Goal: Information Seeking & Learning: Learn about a topic

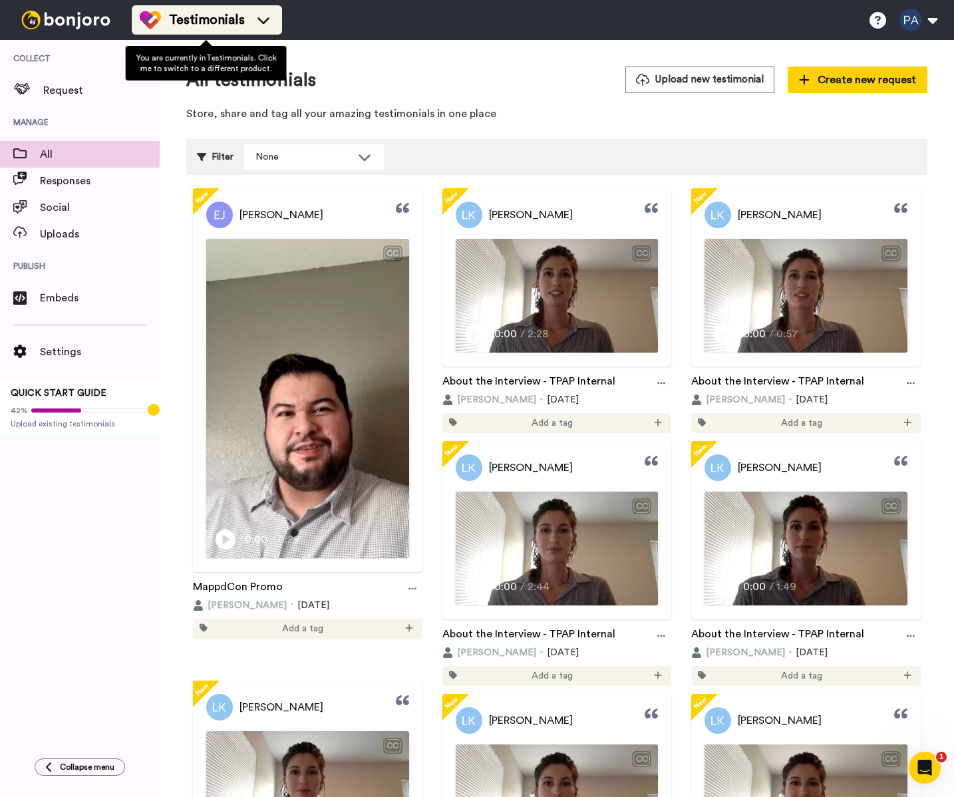
click at [156, 27] on img at bounding box center [150, 19] width 21 height 21
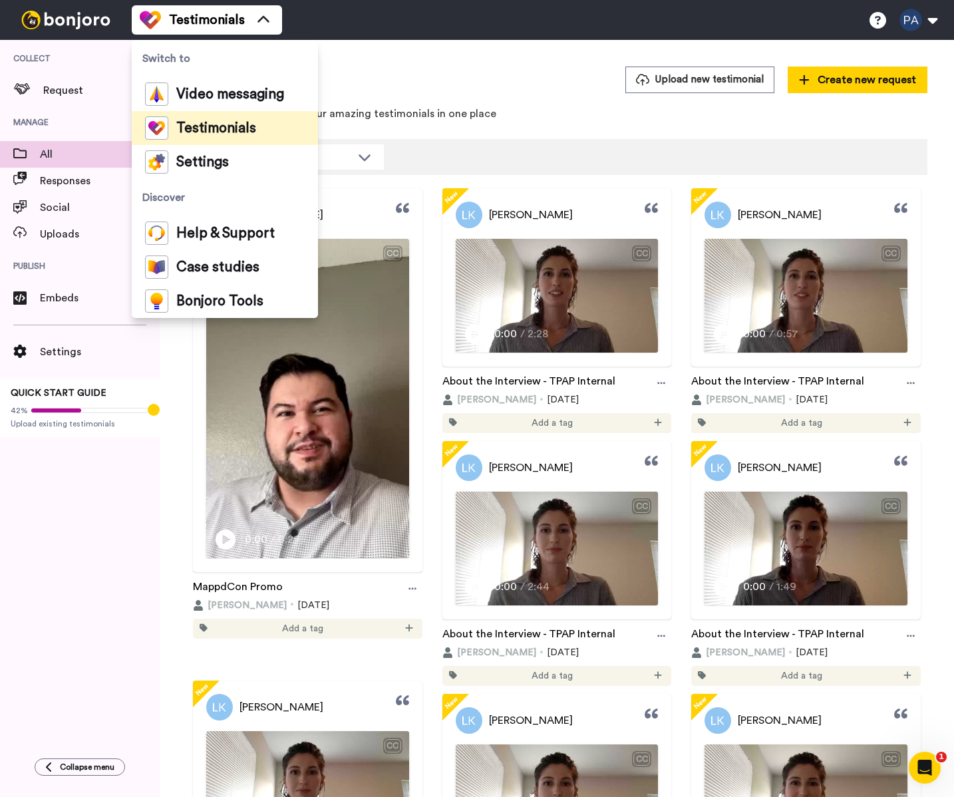
click at [200, 125] on span "Testimonials" at bounding box center [216, 128] width 80 height 13
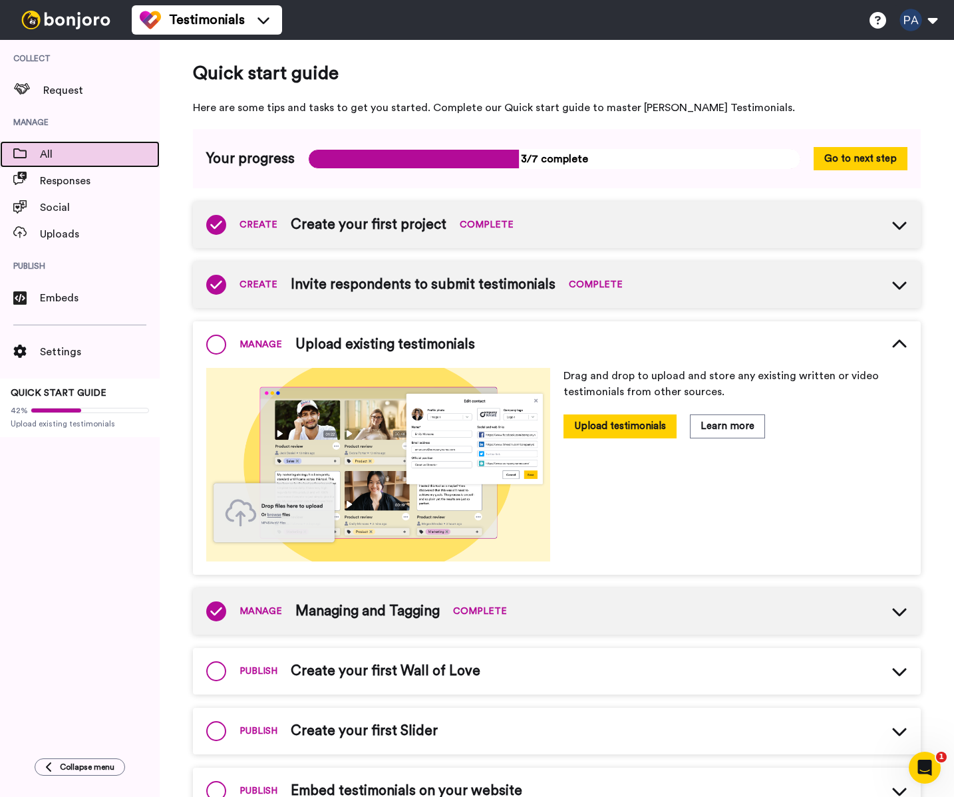
click at [71, 155] on span "All" at bounding box center [100, 154] width 120 height 16
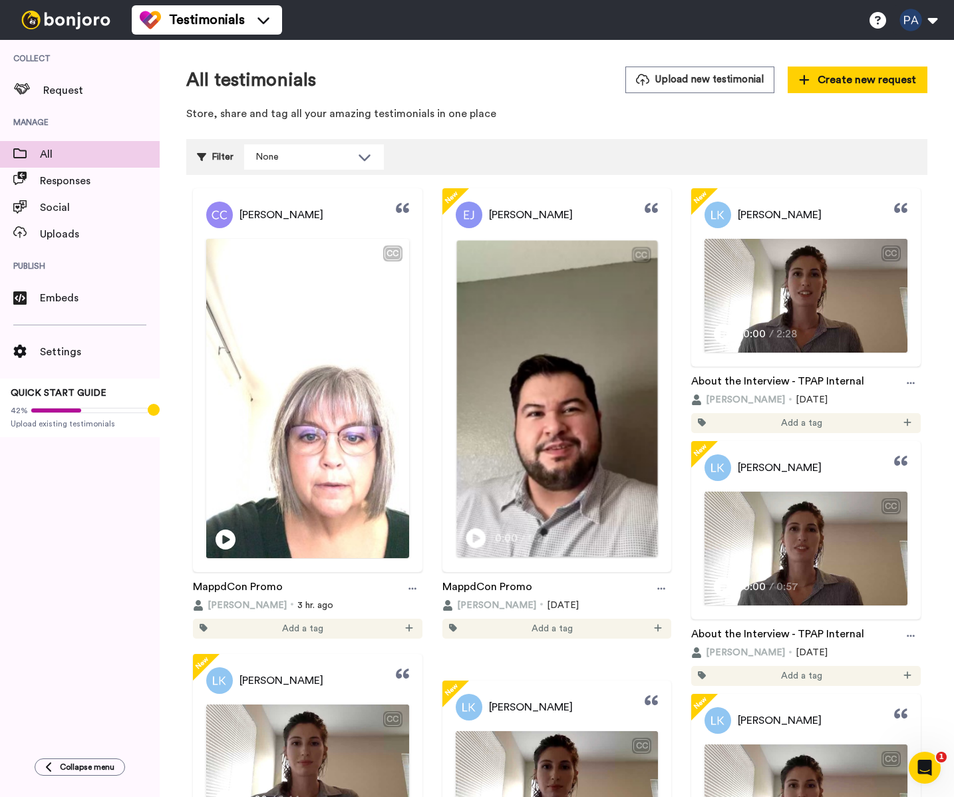
click at [571, 355] on img at bounding box center [557, 418] width 201 height 357
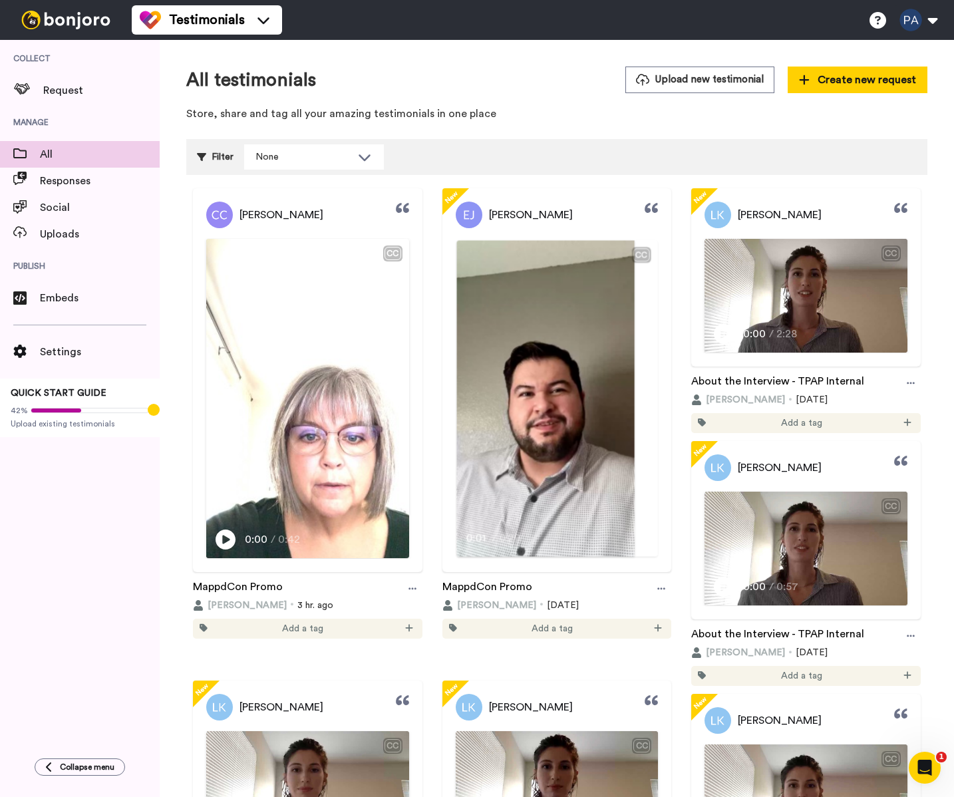
click at [578, 355] on video at bounding box center [546, 398] width 178 height 316
click at [652, 599] on div at bounding box center [662, 589] width 20 height 20
click at [556, 557] on div "Play/Pause 0:01 / 0:29" at bounding box center [557, 543] width 201 height 28
click at [569, 539] on video at bounding box center [546, 398] width 178 height 316
click at [537, 210] on span "[PERSON_NAME]" at bounding box center [531, 215] width 84 height 16
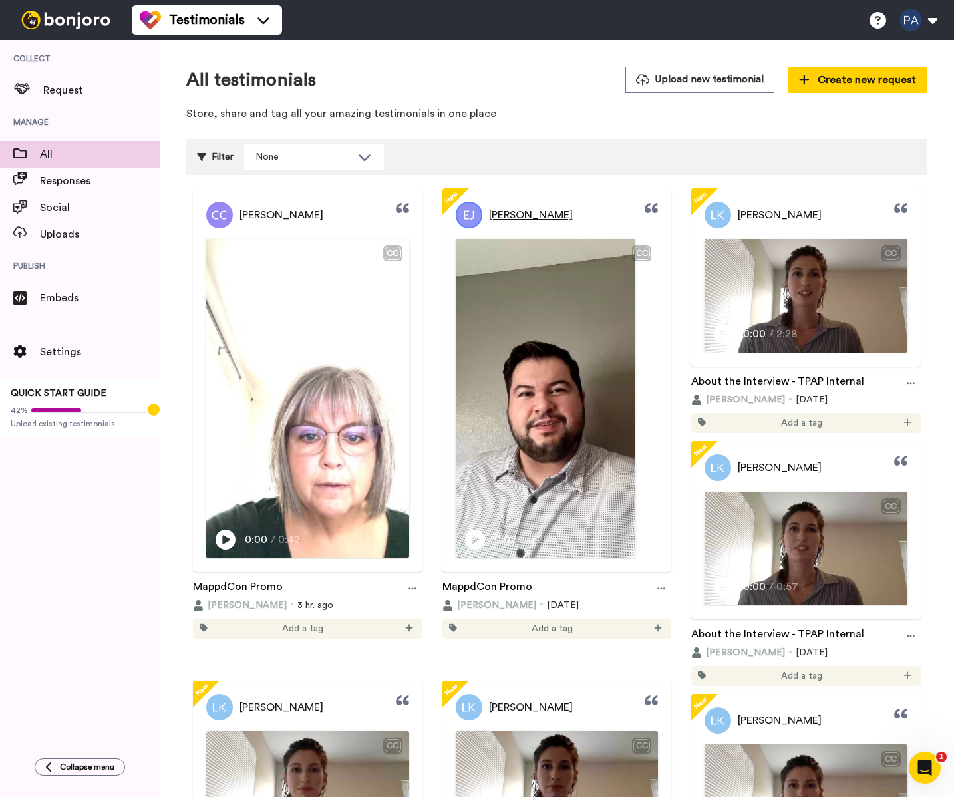
click at [536, 216] on span "[PERSON_NAME]" at bounding box center [531, 215] width 84 height 16
click at [598, 223] on div "[PERSON_NAME]" at bounding box center [558, 215] width 230 height 27
click at [443, 287] on link "CC Play/Pause 0:02 / 0:29" at bounding box center [558, 398] width 230 height 321
click at [501, 599] on link "MappdCon Promo" at bounding box center [488, 589] width 90 height 20
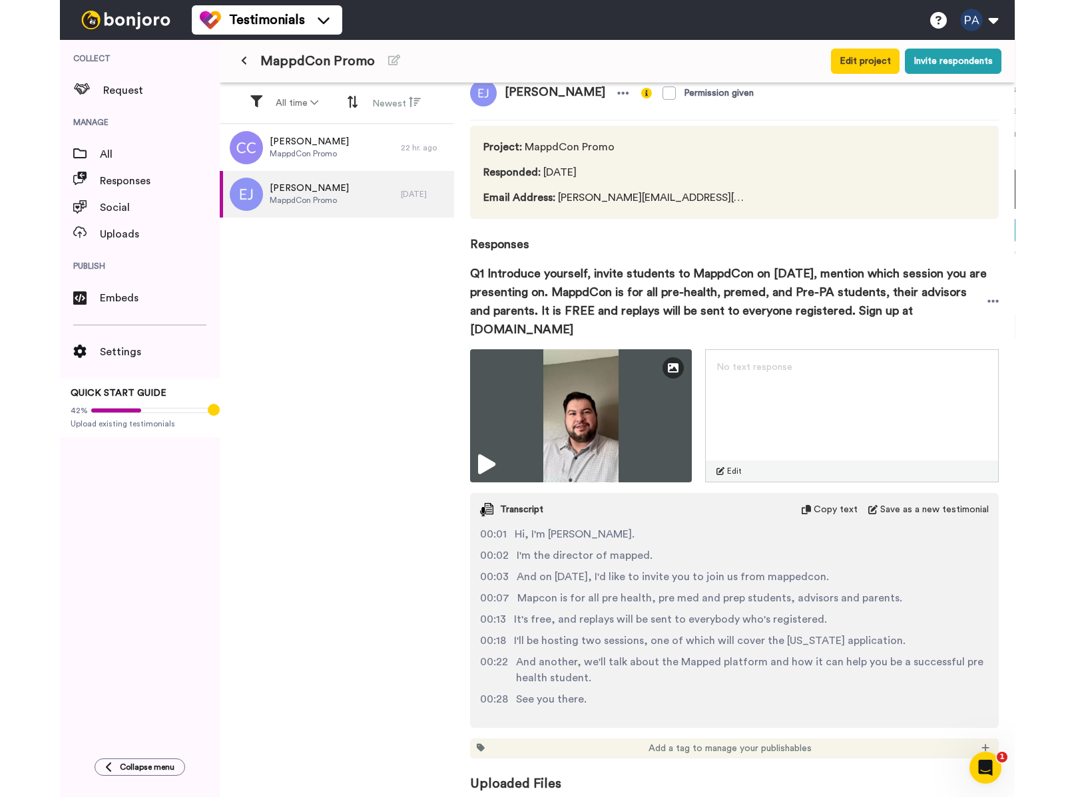
scroll to position [28, 0]
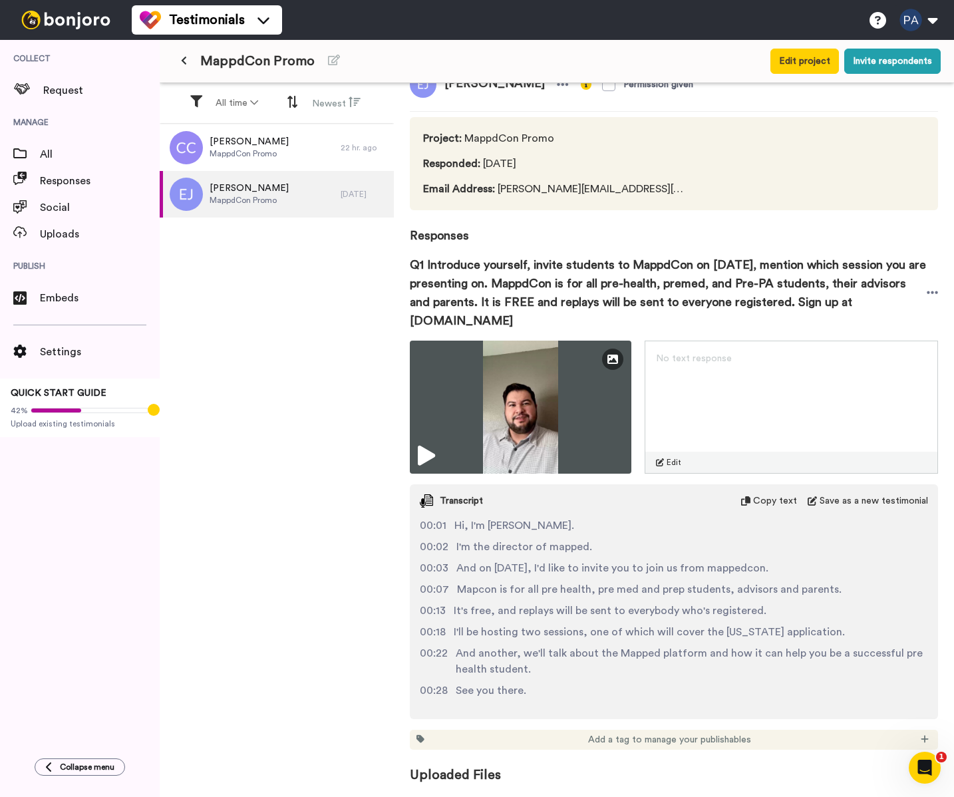
click at [570, 771] on span "Uploaded Files" at bounding box center [674, 767] width 528 height 35
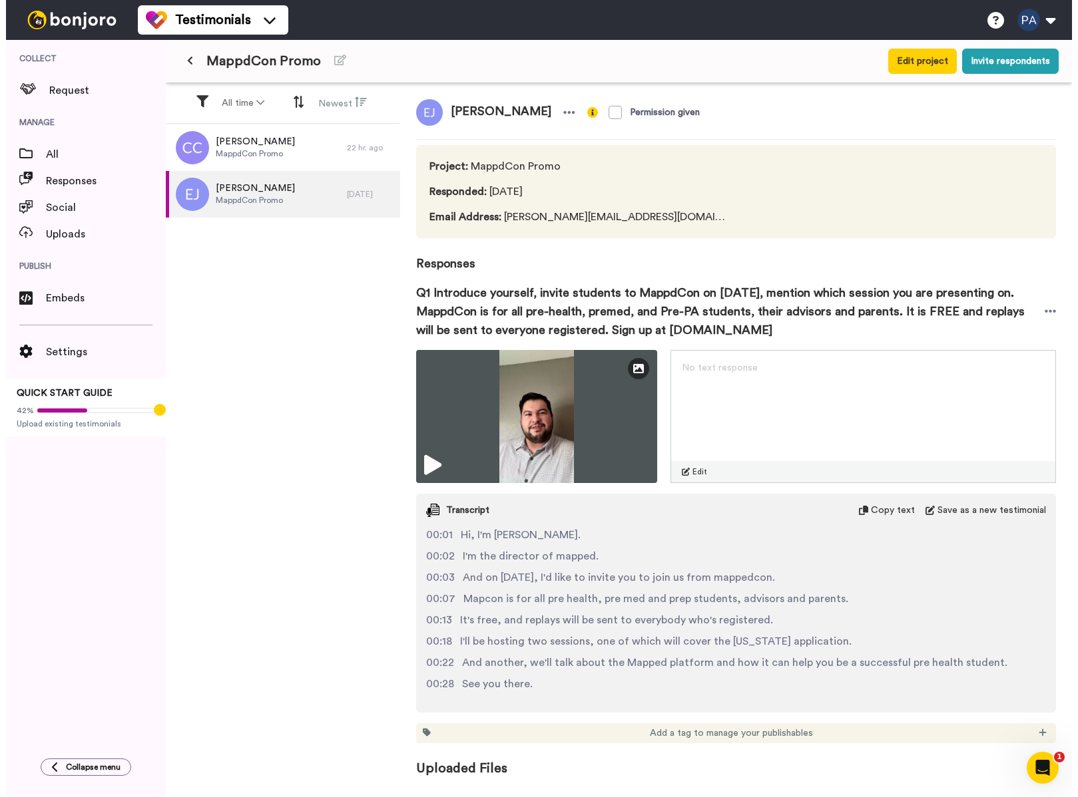
scroll to position [0, 0]
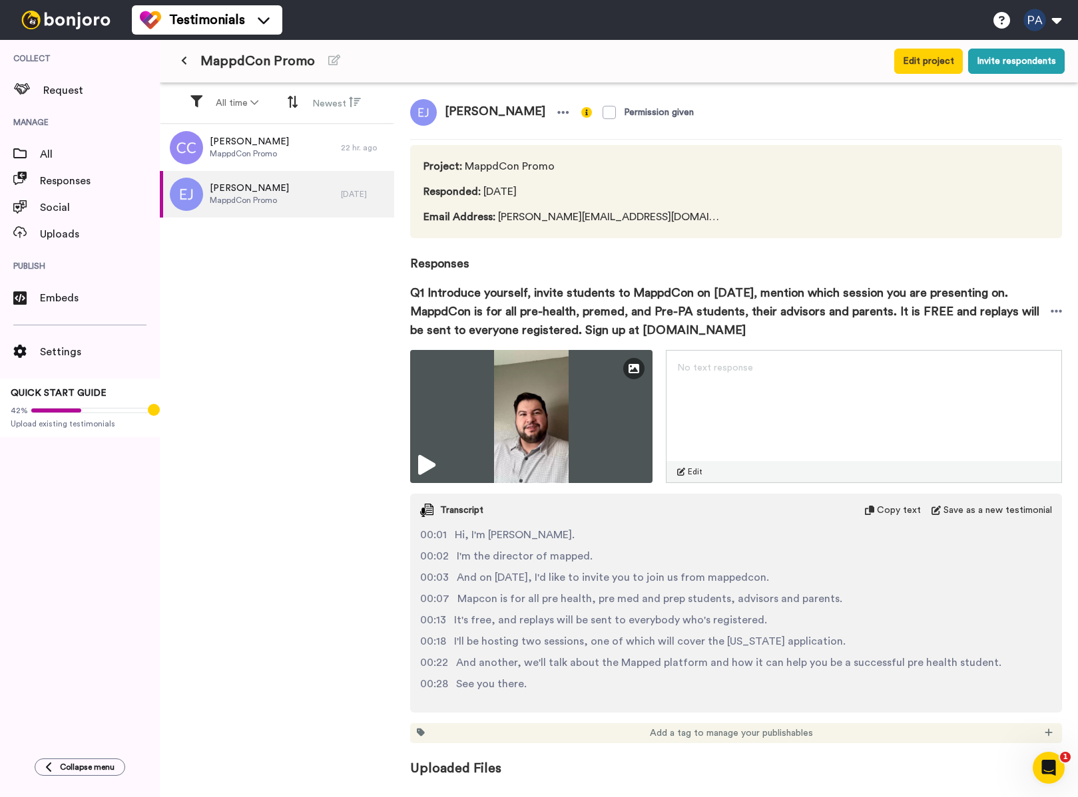
click at [487, 767] on span "Uploaded Files" at bounding box center [736, 760] width 652 height 35
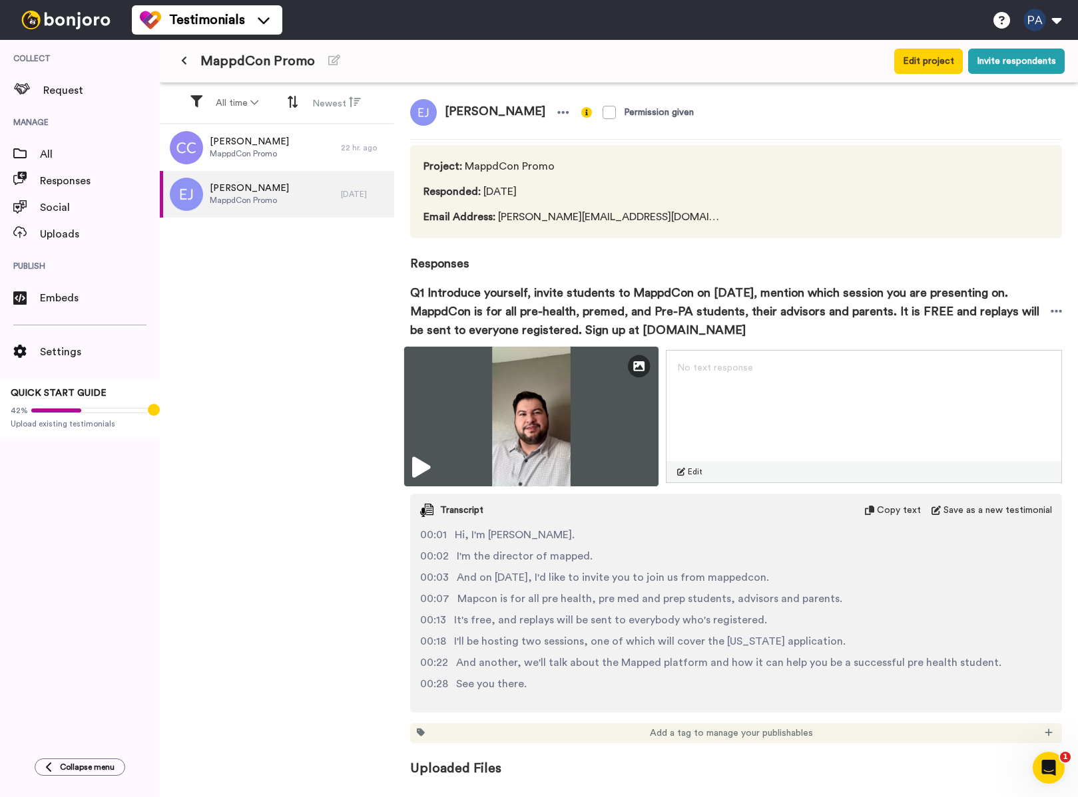
click at [622, 381] on img at bounding box center [531, 417] width 255 height 140
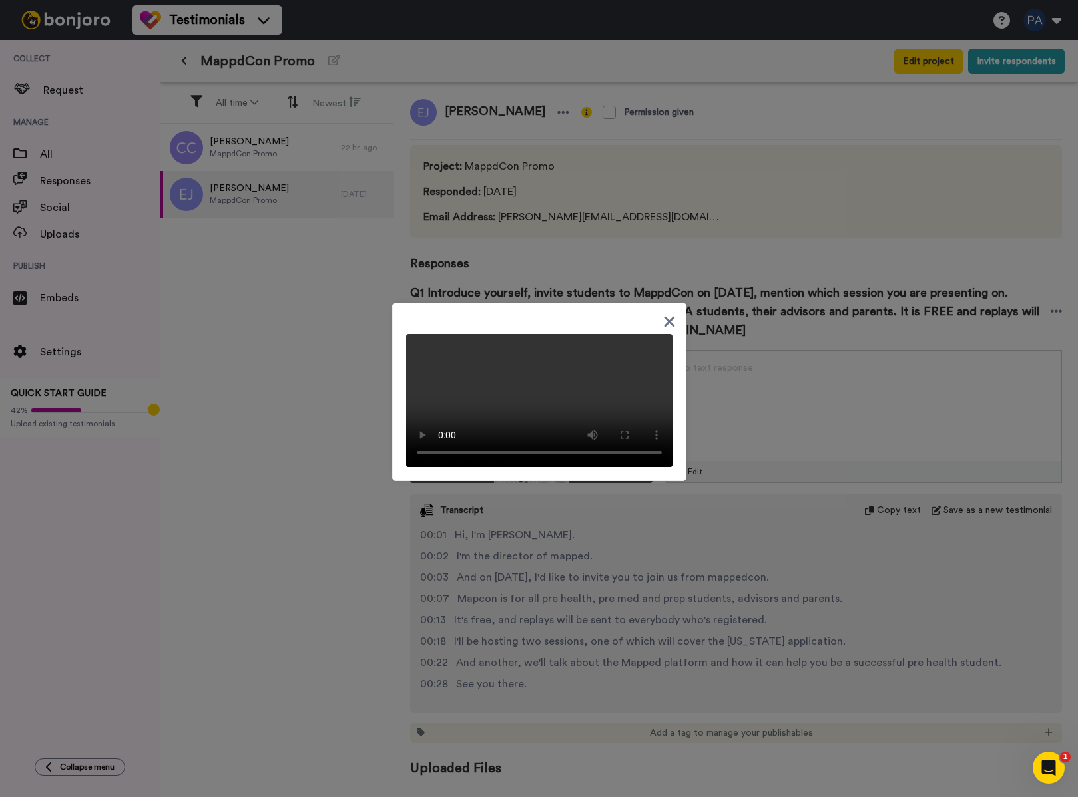
click at [664, 317] on icon at bounding box center [669, 322] width 11 height 11
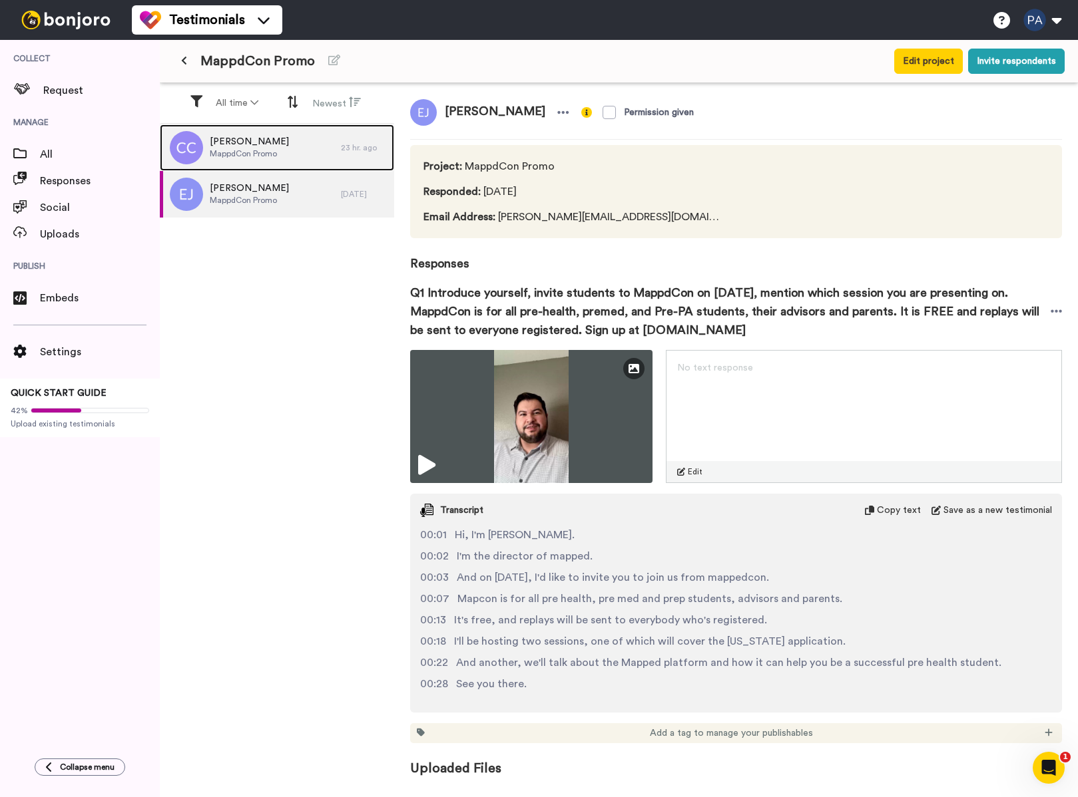
click at [257, 159] on div "Christine Crispen MappdCon Promo" at bounding box center [249, 147] width 79 height 25
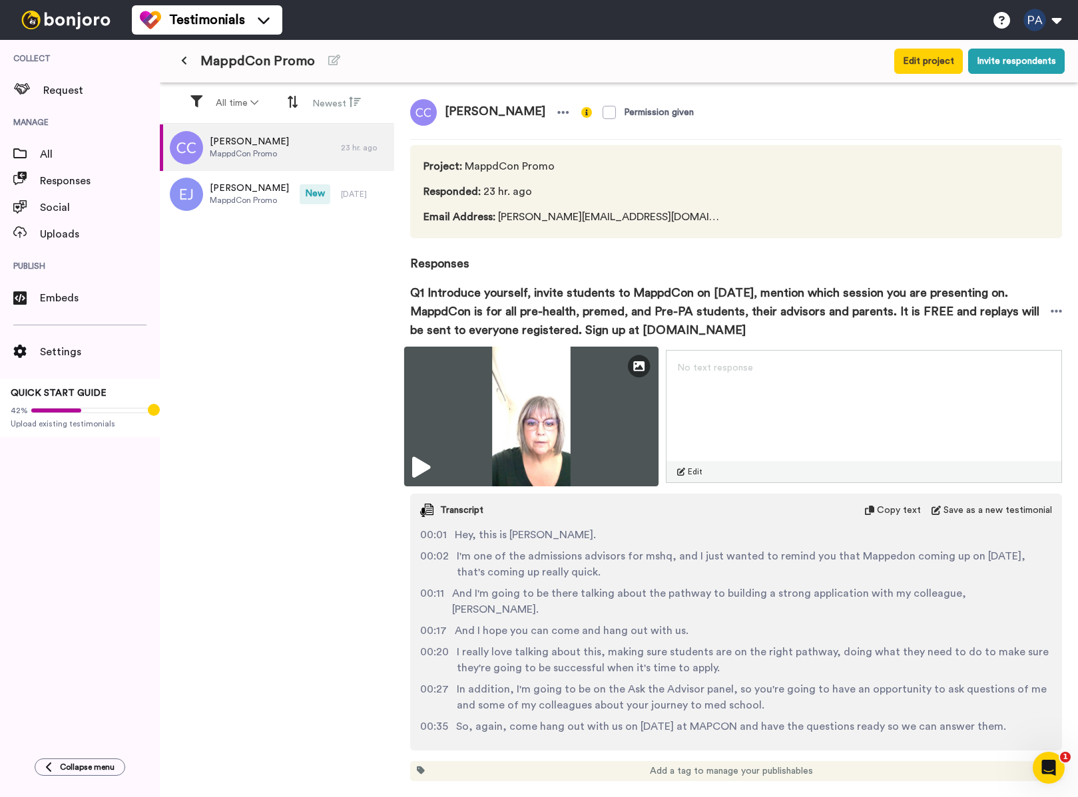
click at [542, 439] on img at bounding box center [531, 417] width 255 height 140
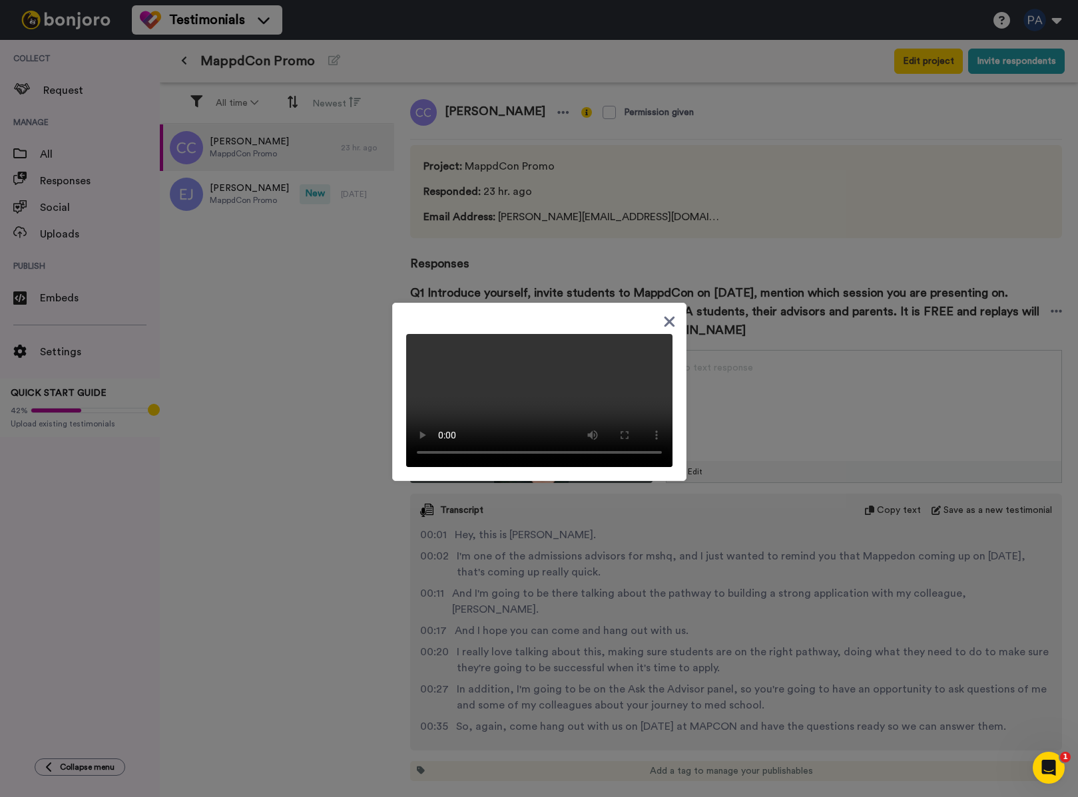
click at [663, 313] on icon at bounding box center [669, 321] width 13 height 17
